Goal: Transaction & Acquisition: Purchase product/service

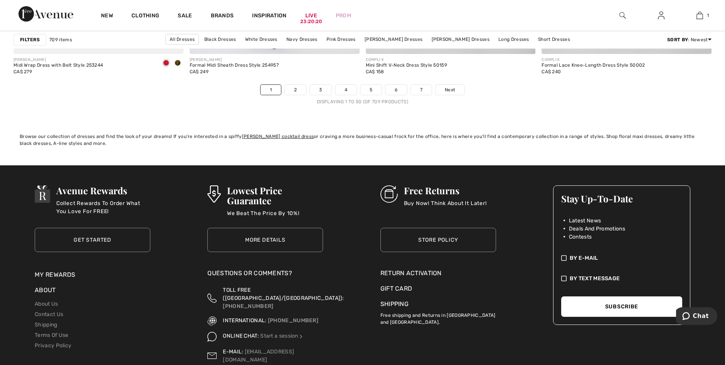
scroll to position [4366, 0]
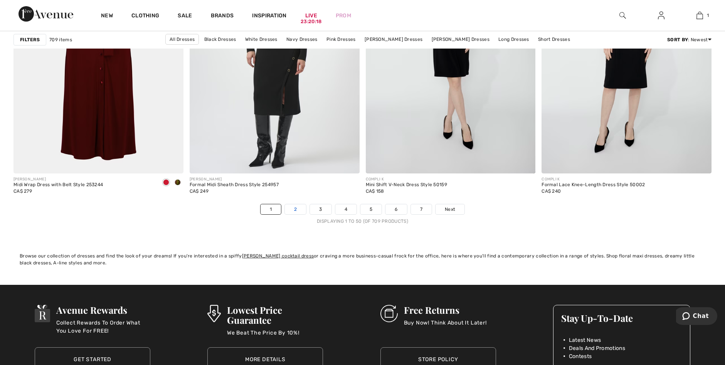
click at [299, 212] on link "2" at bounding box center [295, 209] width 21 height 10
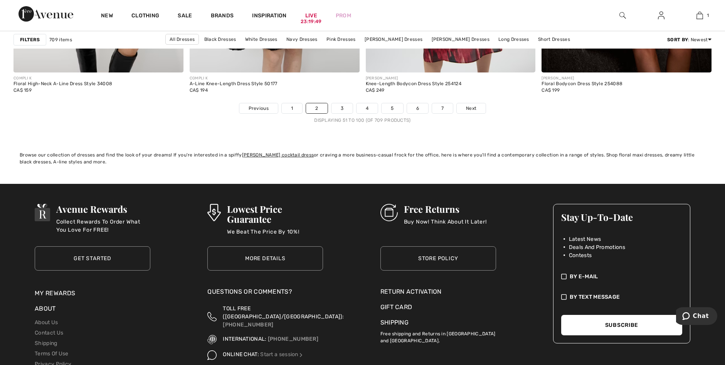
scroll to position [4469, 0]
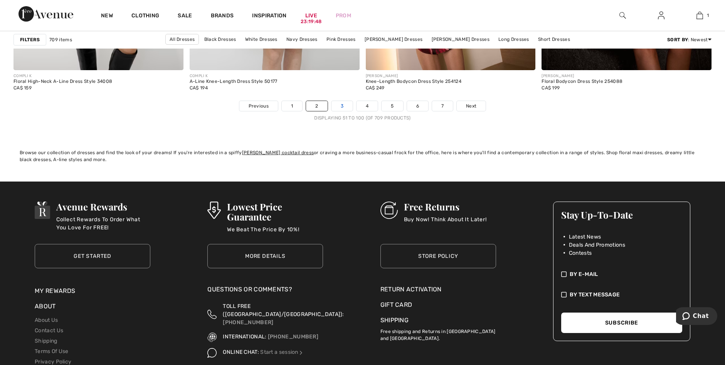
click at [341, 107] on link "3" at bounding box center [341, 106] width 21 height 10
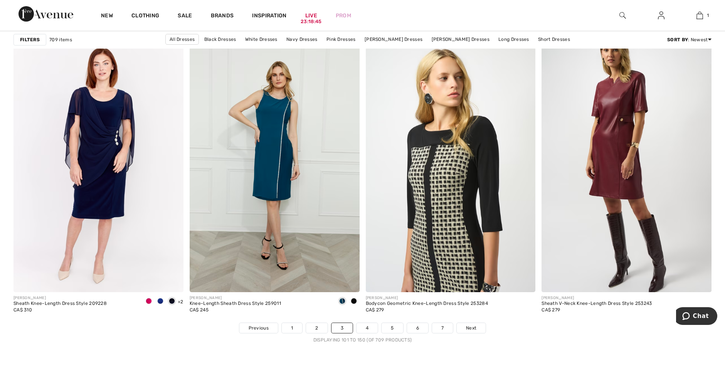
scroll to position [4315, 0]
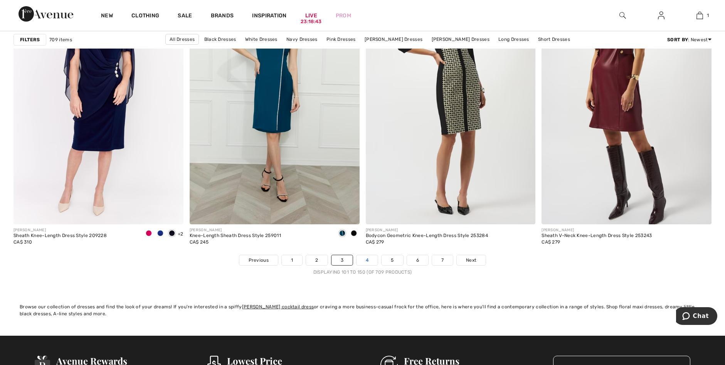
click at [366, 261] on link "4" at bounding box center [366, 260] width 21 height 10
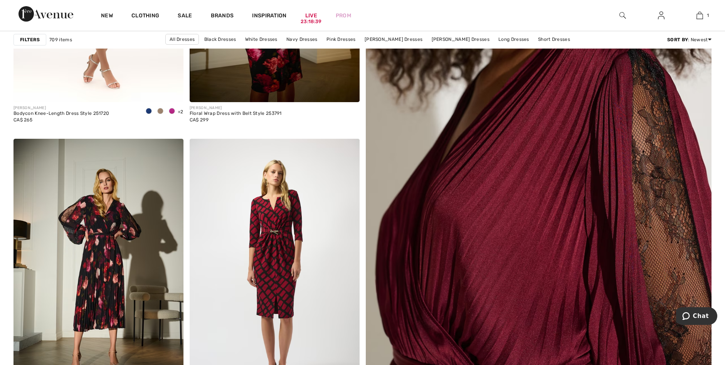
scroll to position [308, 0]
